Goal: Information Seeking & Learning: Learn about a topic

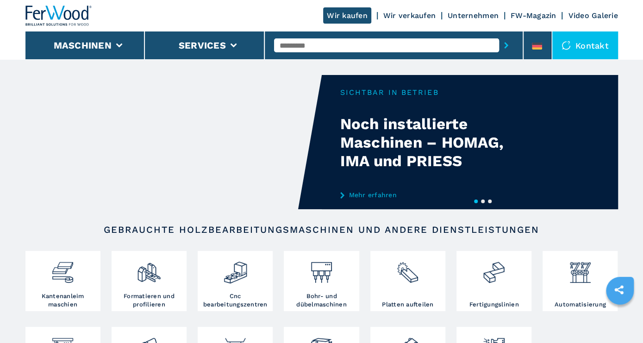
click at [306, 49] on input "text" at bounding box center [386, 45] width 225 height 14
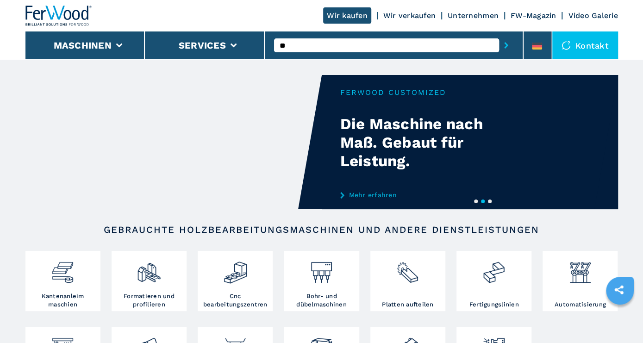
type input "*"
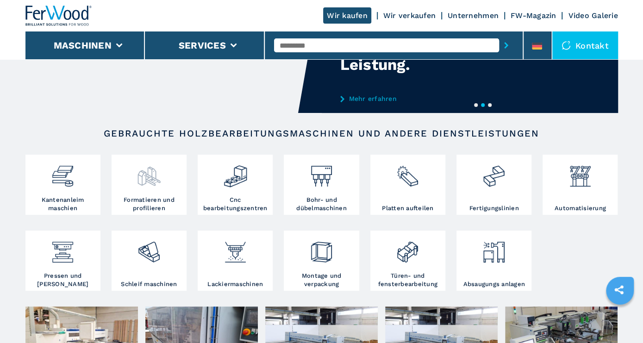
click at [153, 193] on div at bounding box center [149, 176] width 70 height 39
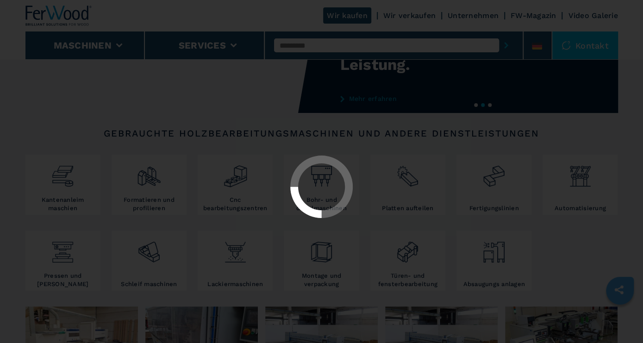
select select "**********"
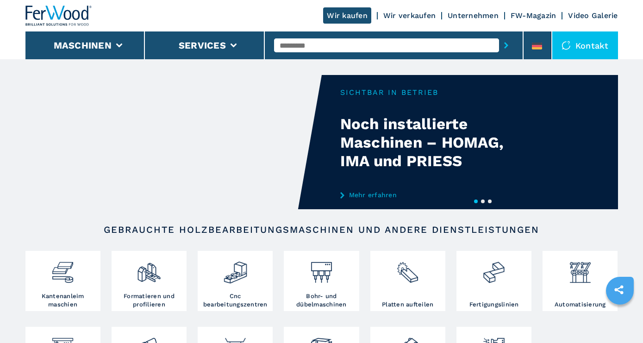
scroll to position [144, 0]
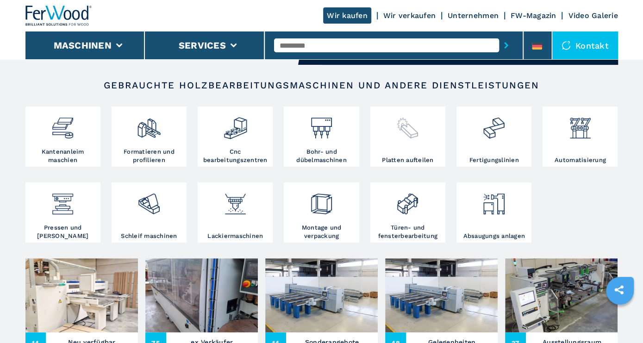
click at [404, 146] on div at bounding box center [408, 132] width 70 height 47
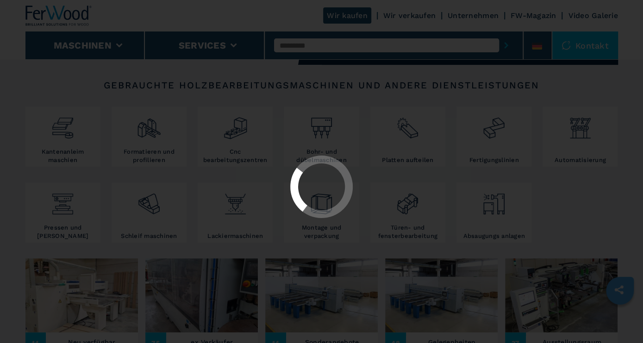
select select "**********"
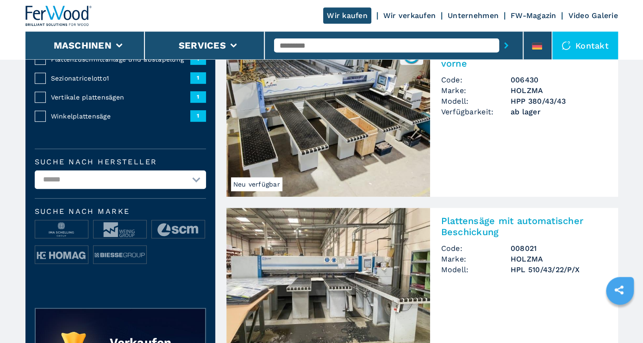
scroll to position [289, 0]
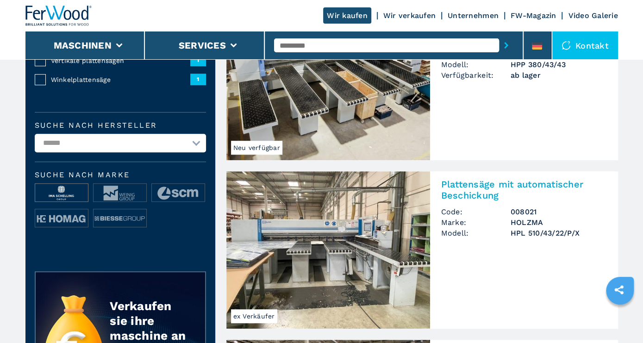
drag, startPoint x: 63, startPoint y: 193, endPoint x: 68, endPoint y: 195, distance: 5.0
click at [63, 193] on img at bounding box center [61, 193] width 53 height 19
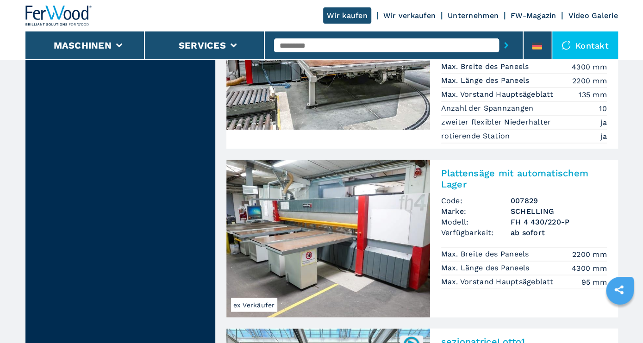
scroll to position [1011, 0]
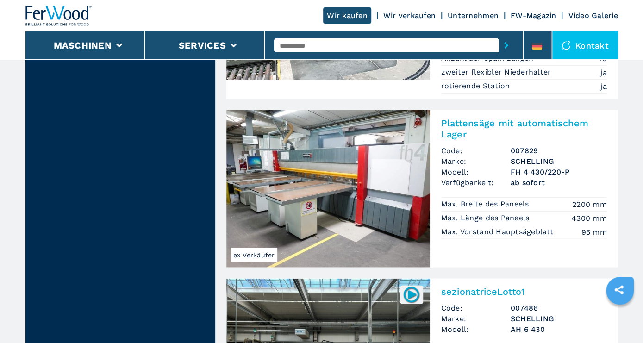
click at [365, 197] on img at bounding box center [328, 188] width 204 height 157
